Goal: Use online tool/utility: Utilize a website feature to perform a specific function

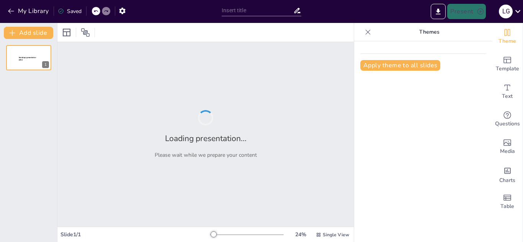
type input "Implementación de un modelo didáctico activo-contextualizado con TIC para física"
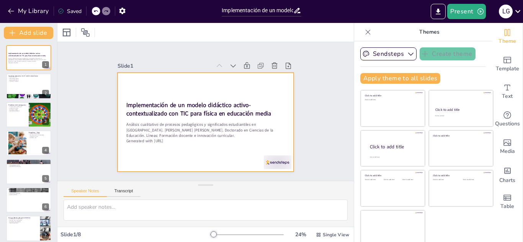
scroll to position [5, 0]
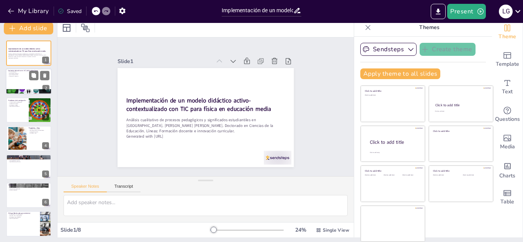
click at [20, 78] on div at bounding box center [29, 82] width 46 height 26
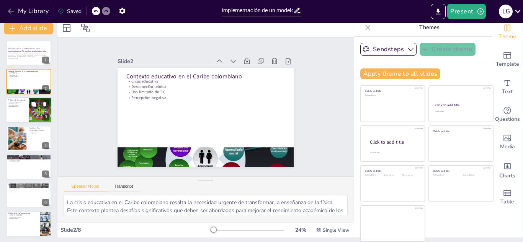
click at [20, 105] on p "Estrategias viables" at bounding box center [17, 105] width 18 height 2
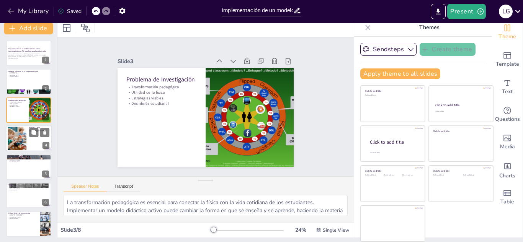
click at [19, 139] on div at bounding box center [17, 138] width 35 height 23
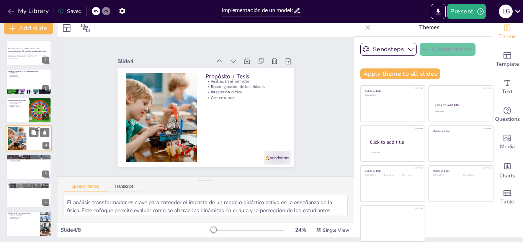
scroll to position [3, 0]
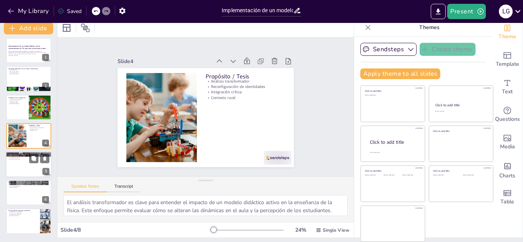
click at [28, 166] on div at bounding box center [29, 165] width 46 height 26
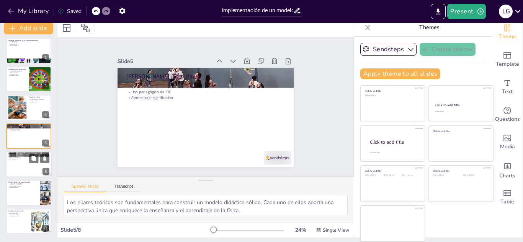
click at [16, 165] on div at bounding box center [29, 165] width 46 height 26
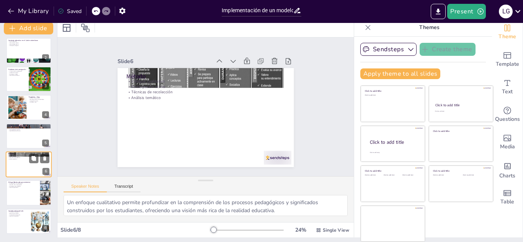
scroll to position [34, 0]
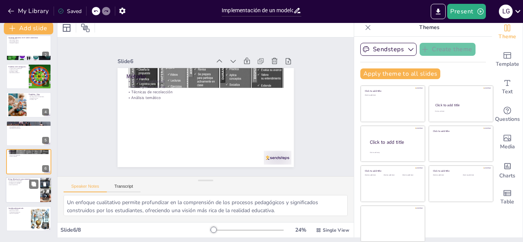
click at [17, 189] on div at bounding box center [29, 191] width 46 height 26
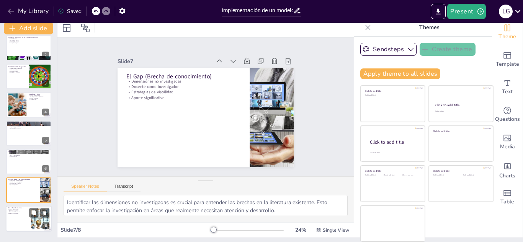
click at [15, 218] on div at bounding box center [29, 219] width 46 height 26
type textarea "La creación de productos tangibles es fundamental para asegurar que los resulta…"
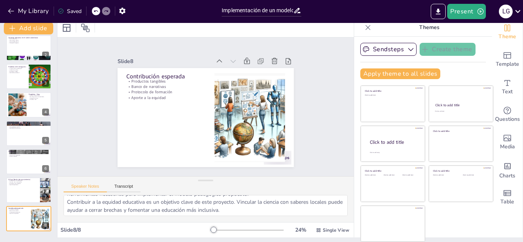
scroll to position [50, 0]
click at [465, 13] on button "Present" at bounding box center [466, 11] width 38 height 15
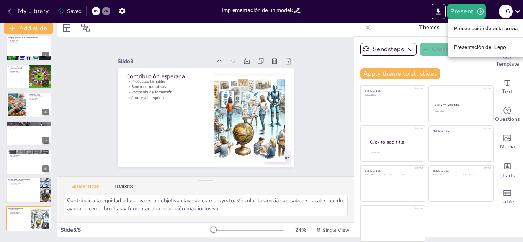
click at [460, 30] on font "Presentación de vista previa" at bounding box center [486, 29] width 64 height 6
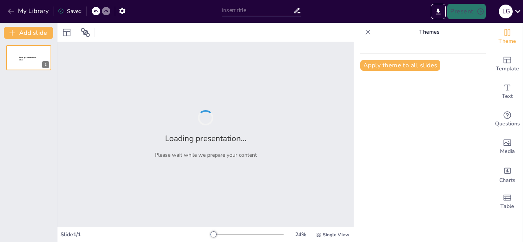
type input "Implementación de un modelo didáctico activo-contextualizado con TIC para física"
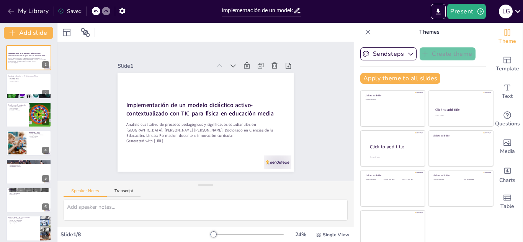
scroll to position [5, 0]
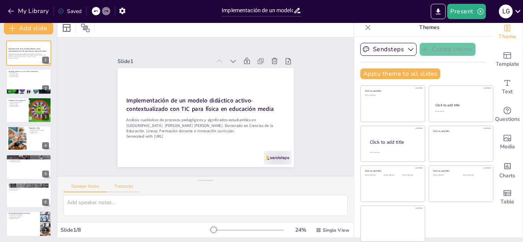
click at [129, 187] on button "Transcript" at bounding box center [124, 188] width 34 height 8
click at [82, 189] on button "Speaker Notes" at bounding box center [85, 188] width 43 height 8
click at [230, 60] on icon at bounding box center [232, 61] width 5 height 3
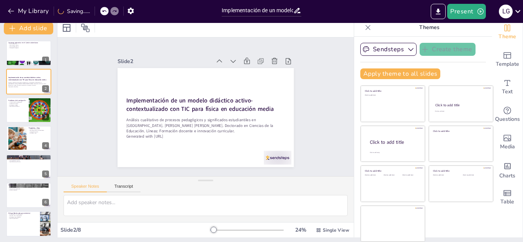
click at [224, 153] on icon at bounding box center [225, 156] width 5 height 6
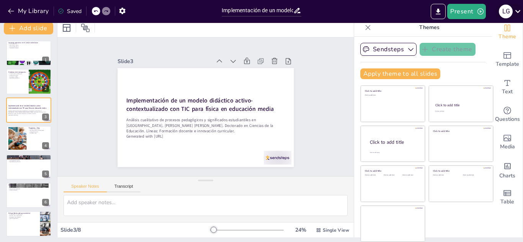
click at [519, 7] on icon at bounding box center [517, 11] width 10 height 10
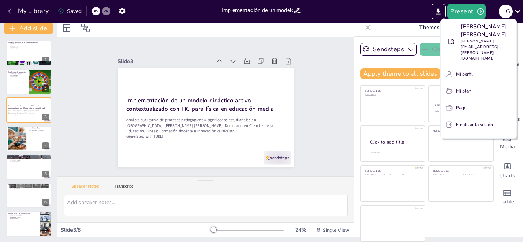
click at [459, 122] on font "Finalizar la sesión" at bounding box center [474, 125] width 37 height 6
